Goal: Browse casually

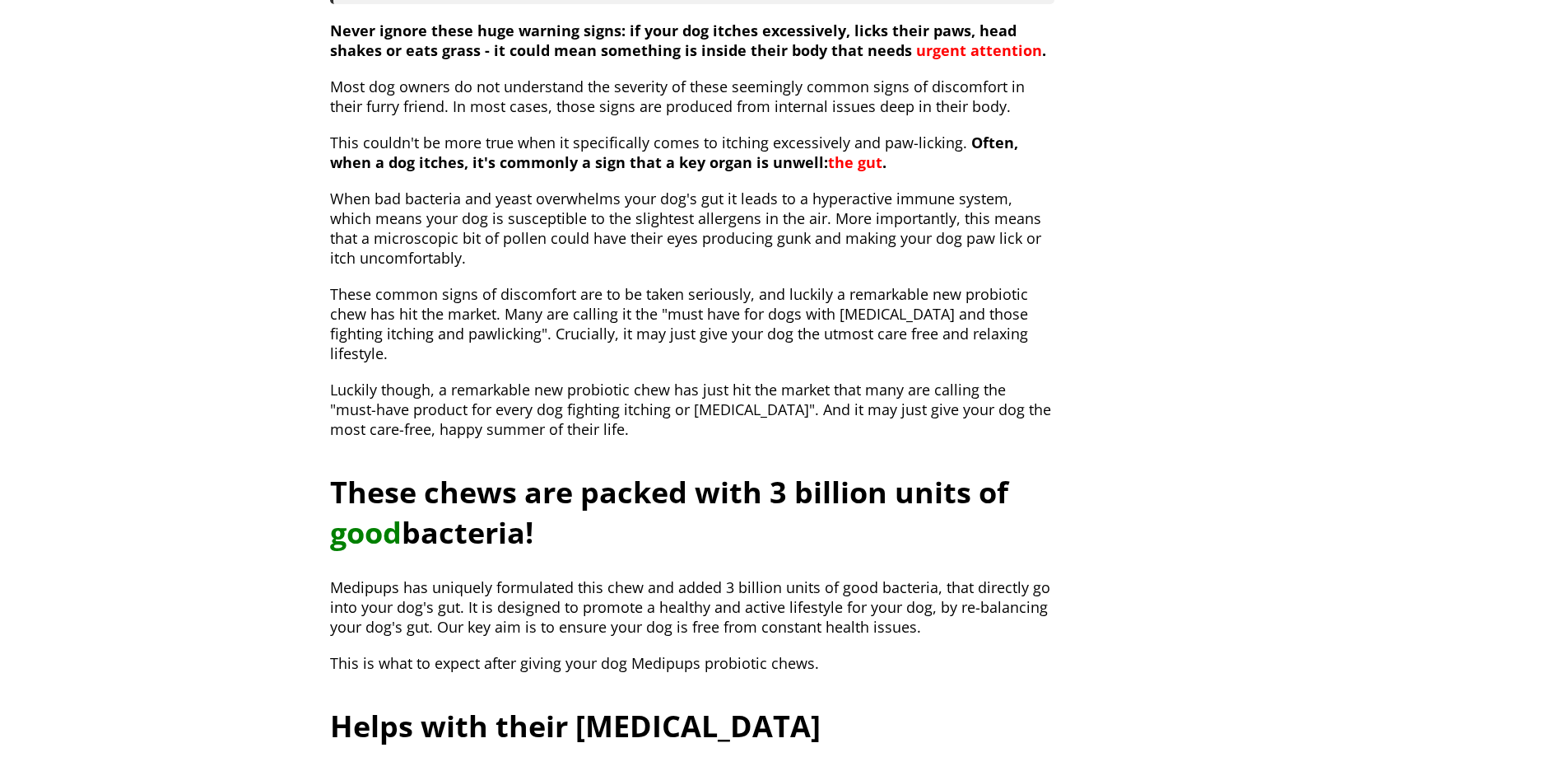
scroll to position [1235, 0]
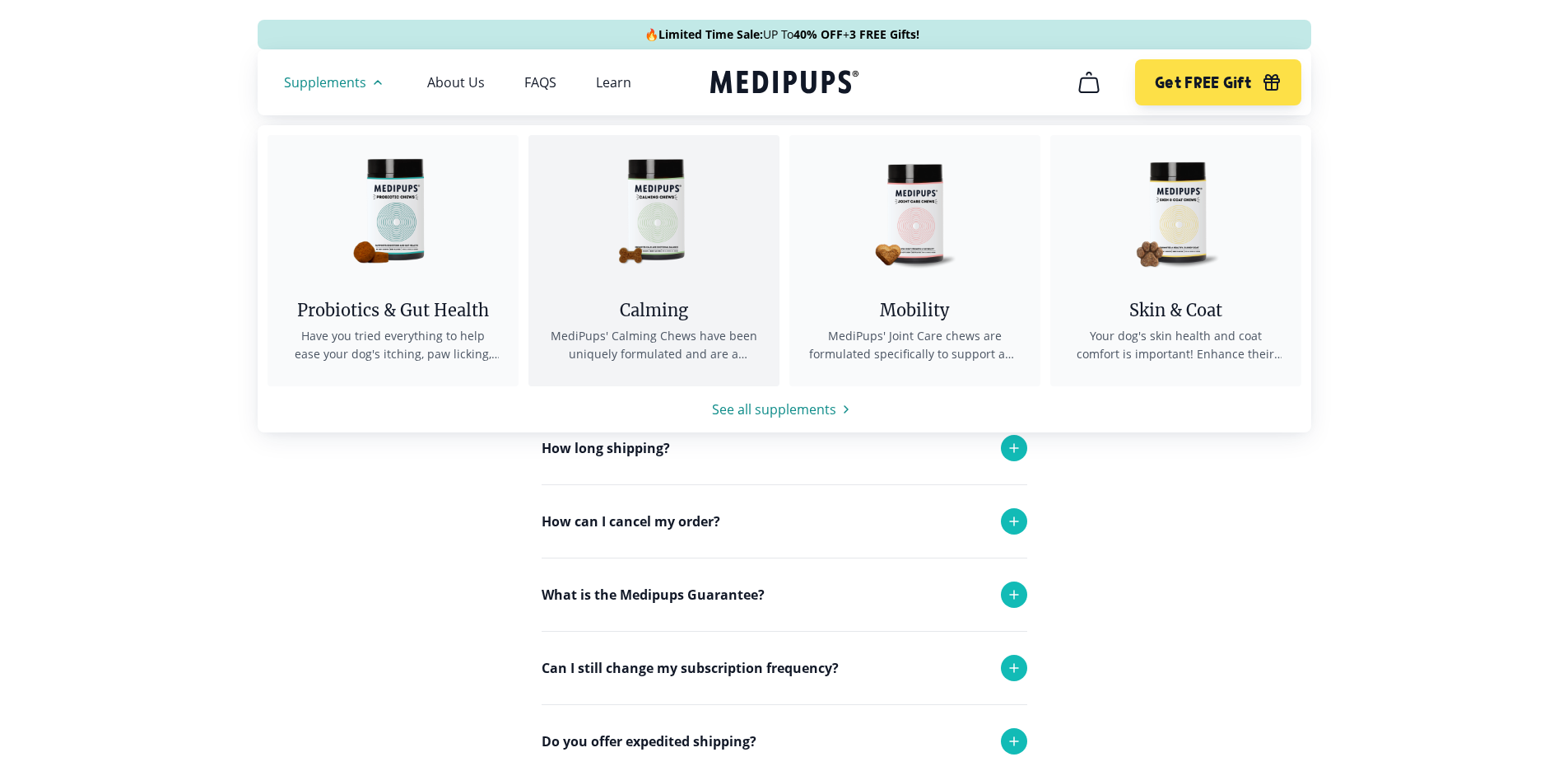
click at [650, 204] on img at bounding box center [653, 209] width 149 height 149
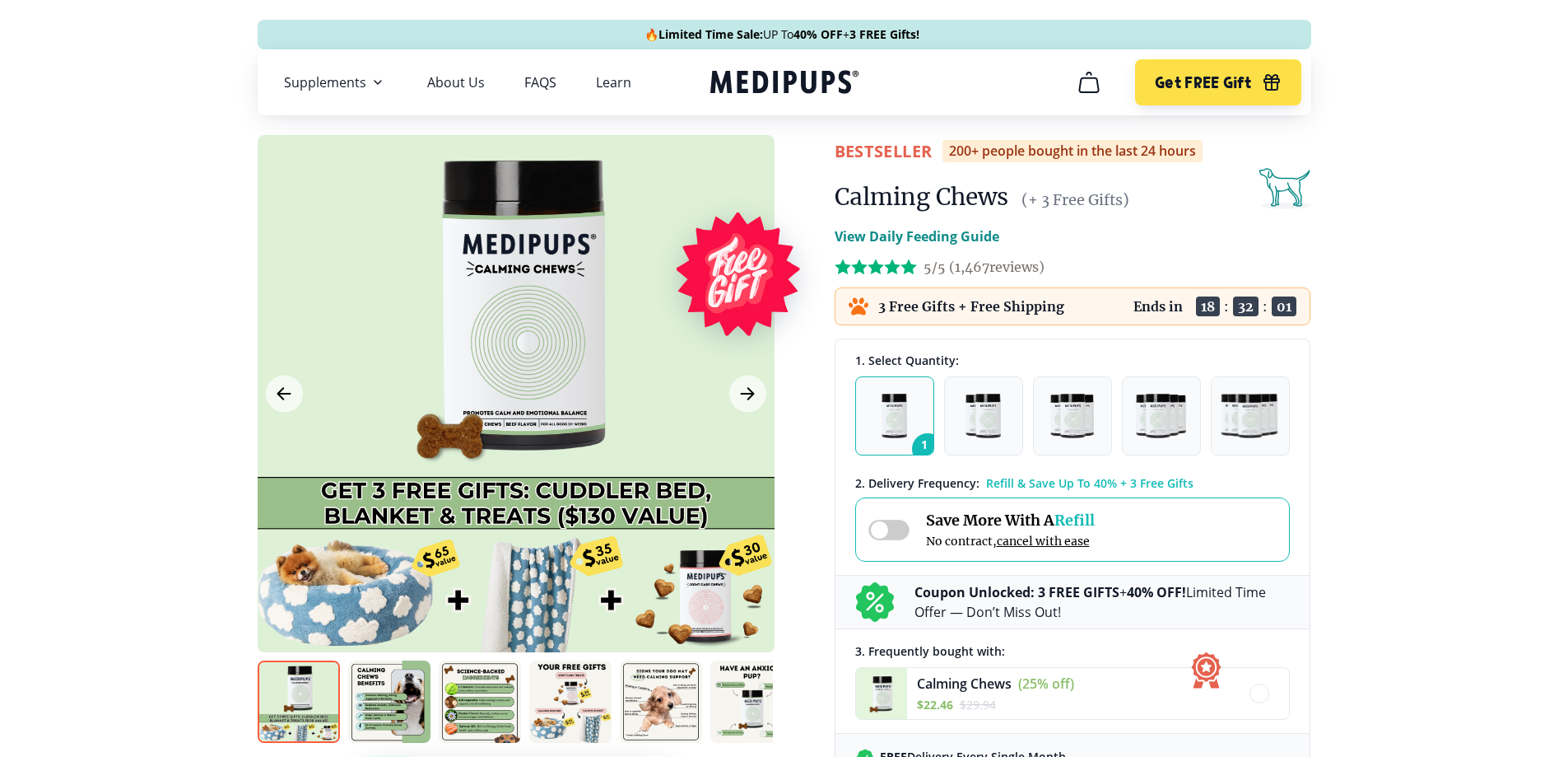
scroll to position [247, 0]
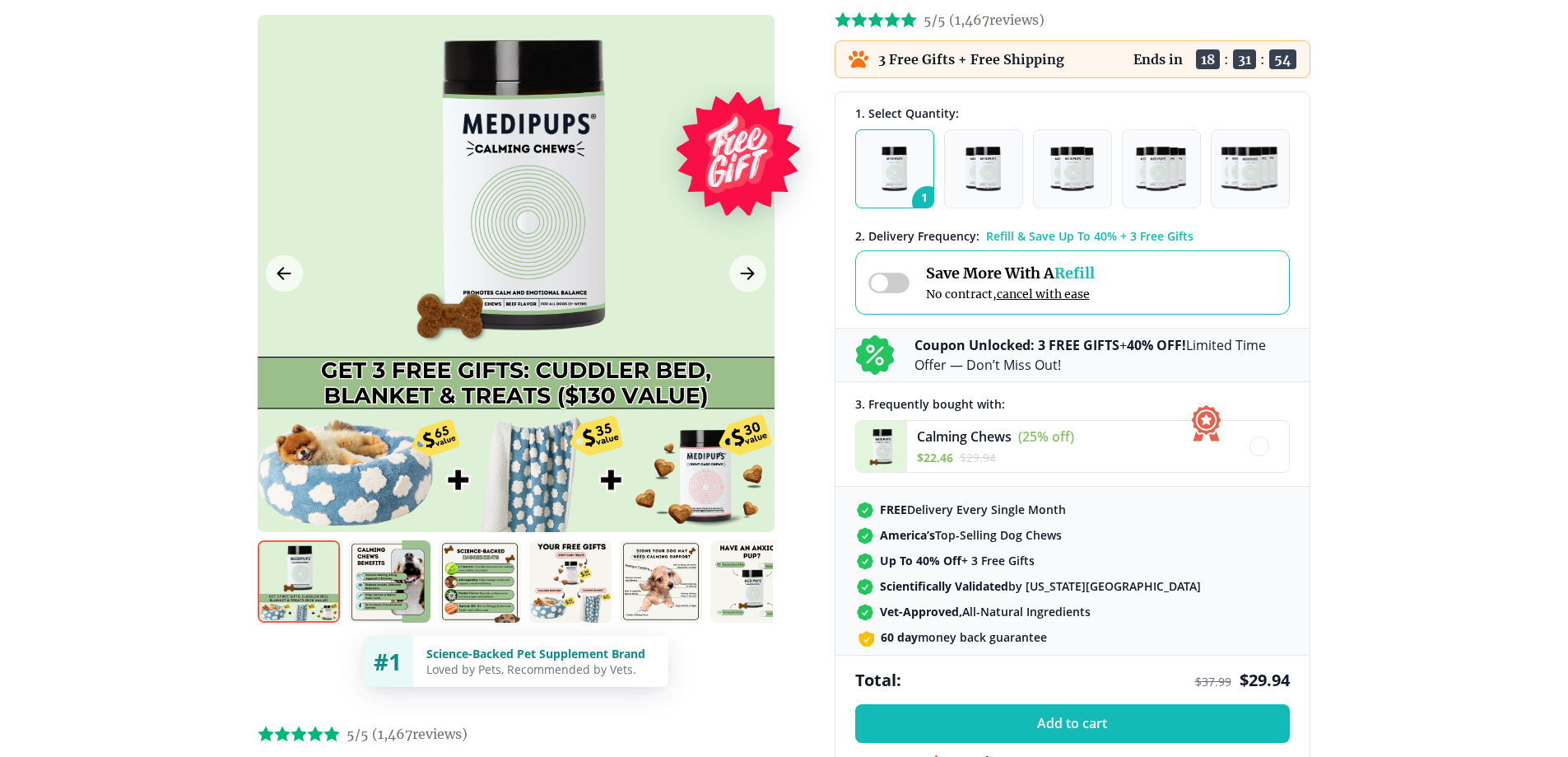
click at [675, 582] on img at bounding box center [660, 581] width 82 height 82
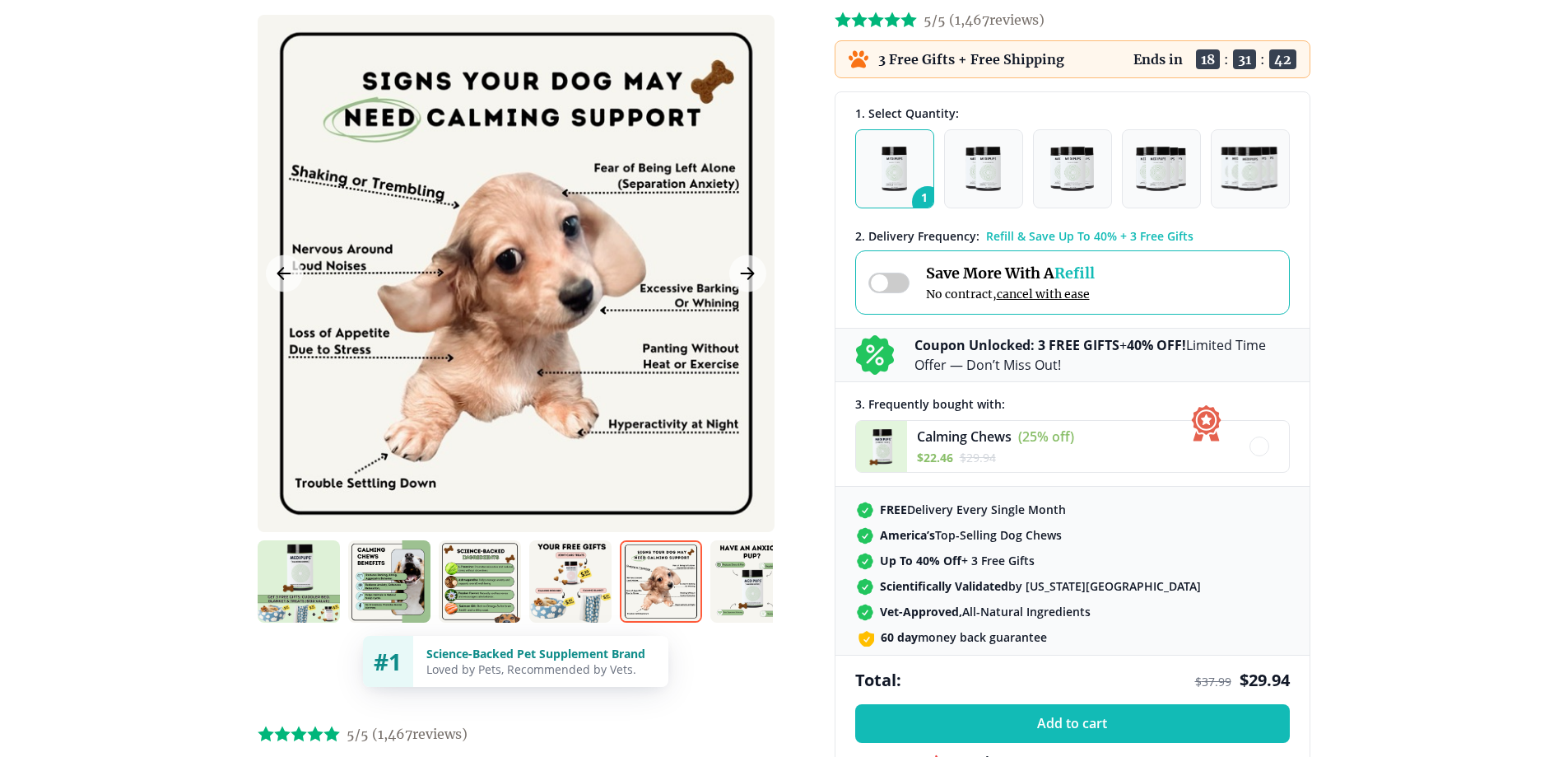
click at [499, 591] on img at bounding box center [480, 581] width 82 height 82
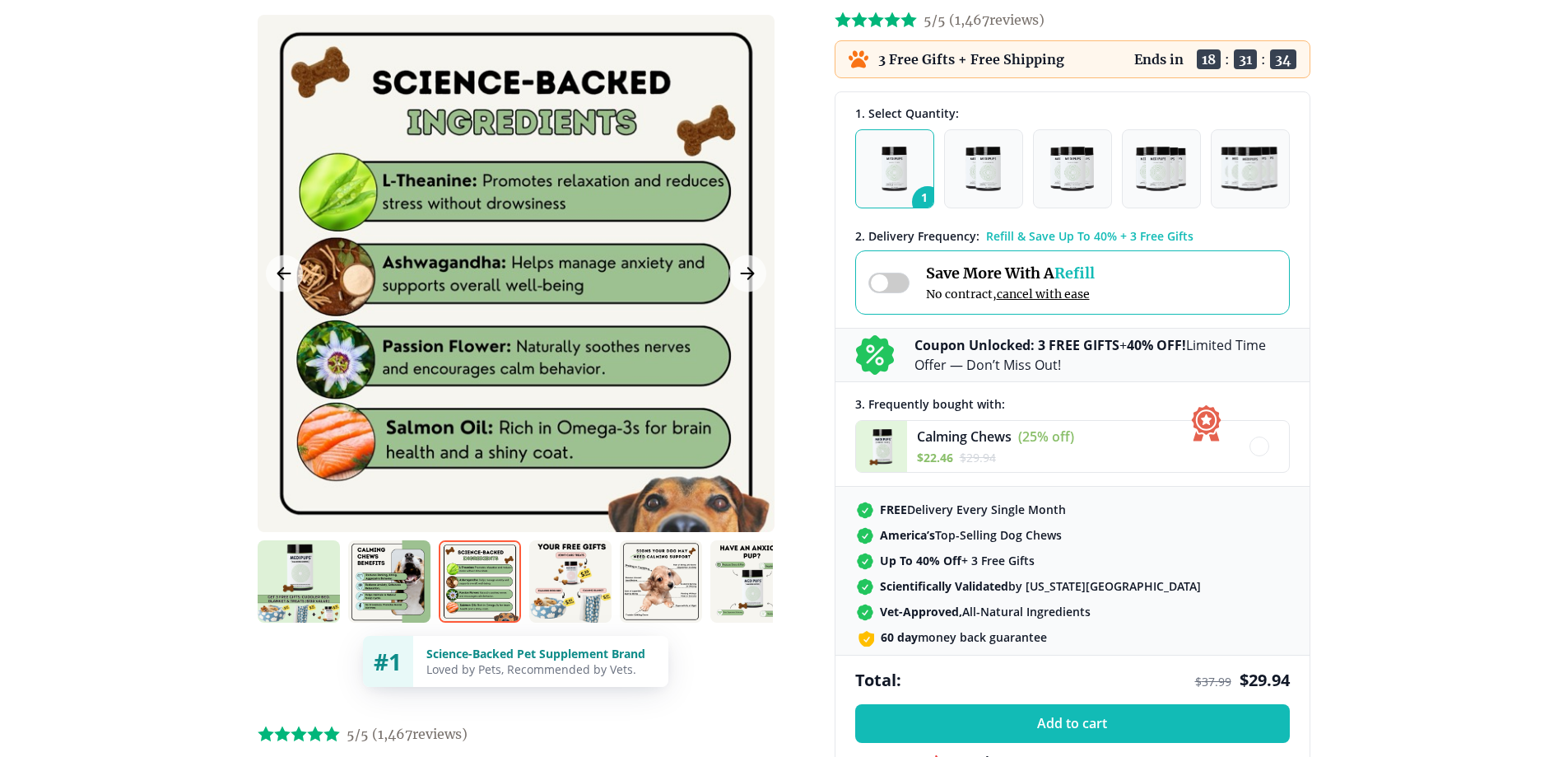
click at [391, 607] on img at bounding box center [389, 581] width 82 height 82
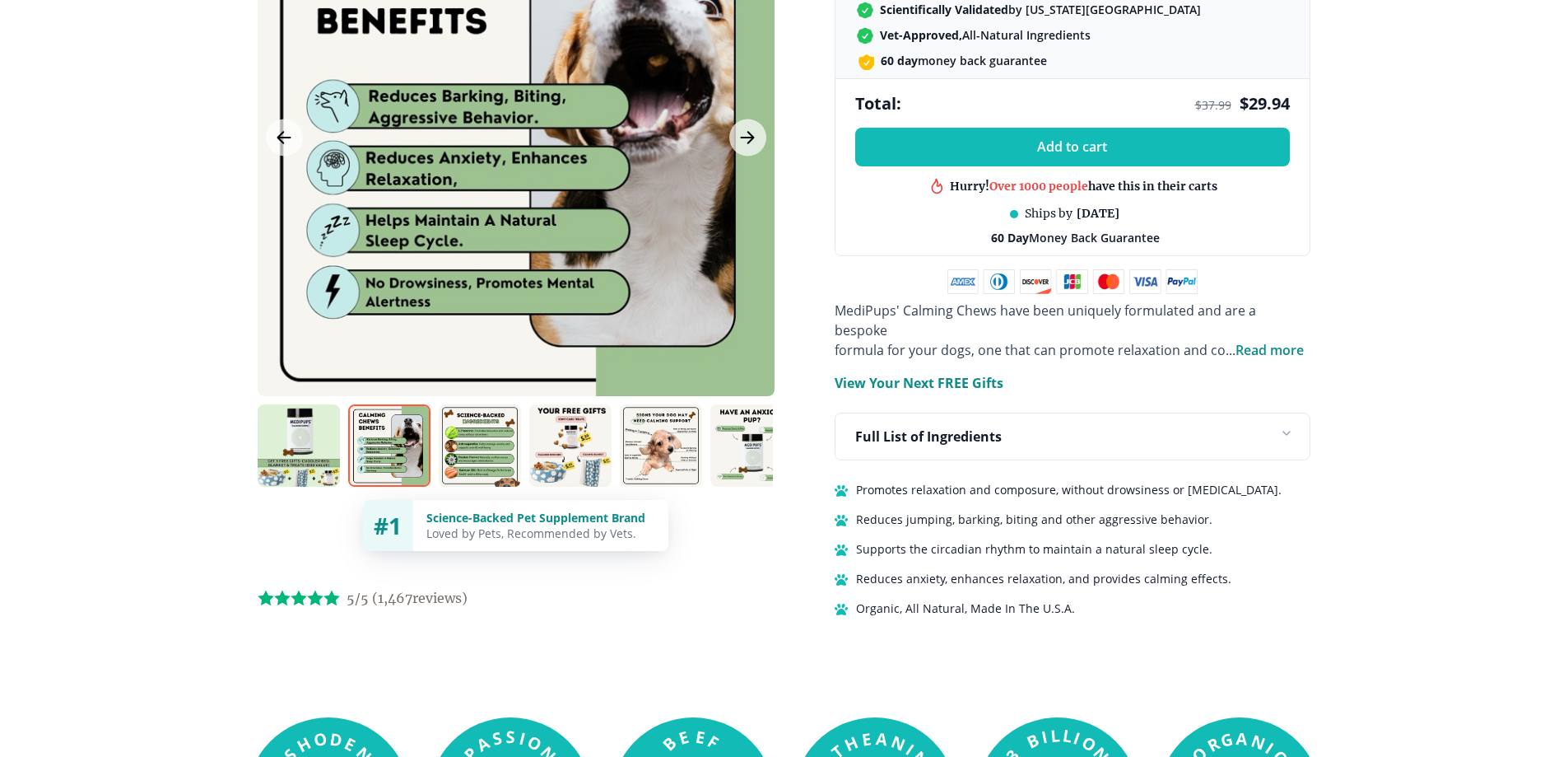
scroll to position [330, 0]
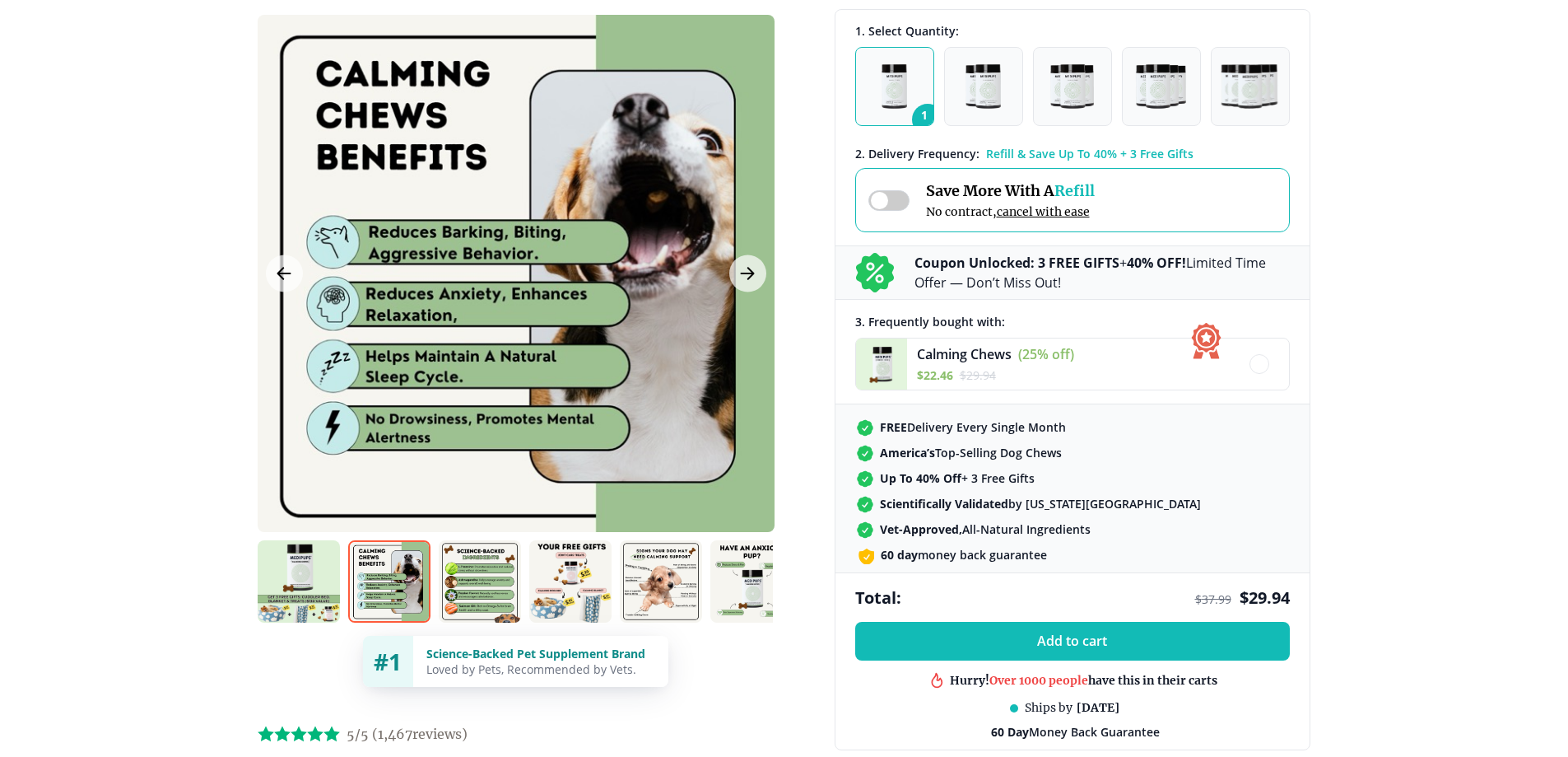
click at [733, 585] on img at bounding box center [751, 581] width 82 height 82
